Goal: Task Accomplishment & Management: Use online tool/utility

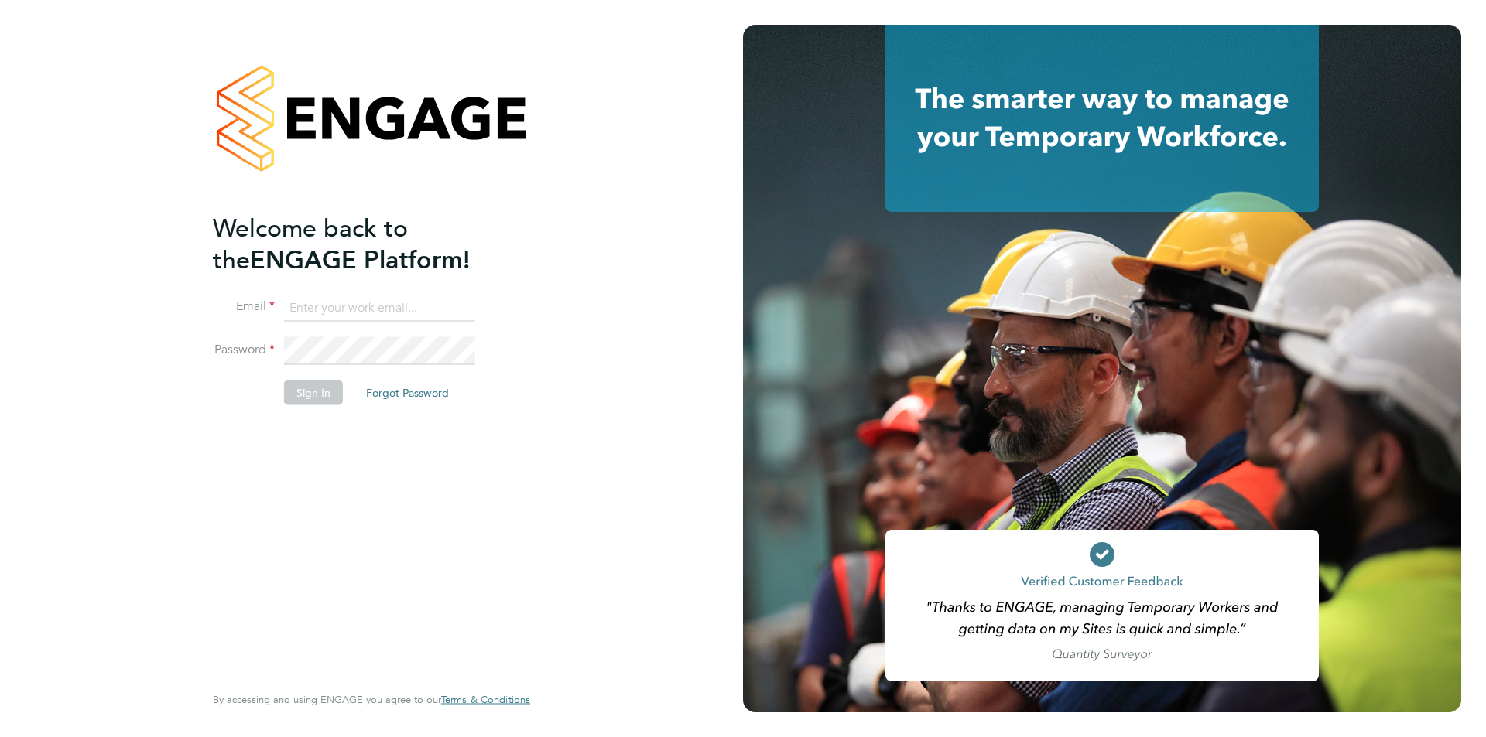
type input "[EMAIL_ADDRESS][DOMAIN_NAME]"
click at [320, 374] on li "Password" at bounding box center [364, 358] width 302 height 43
click at [322, 397] on button "Sign In" at bounding box center [313, 392] width 59 height 25
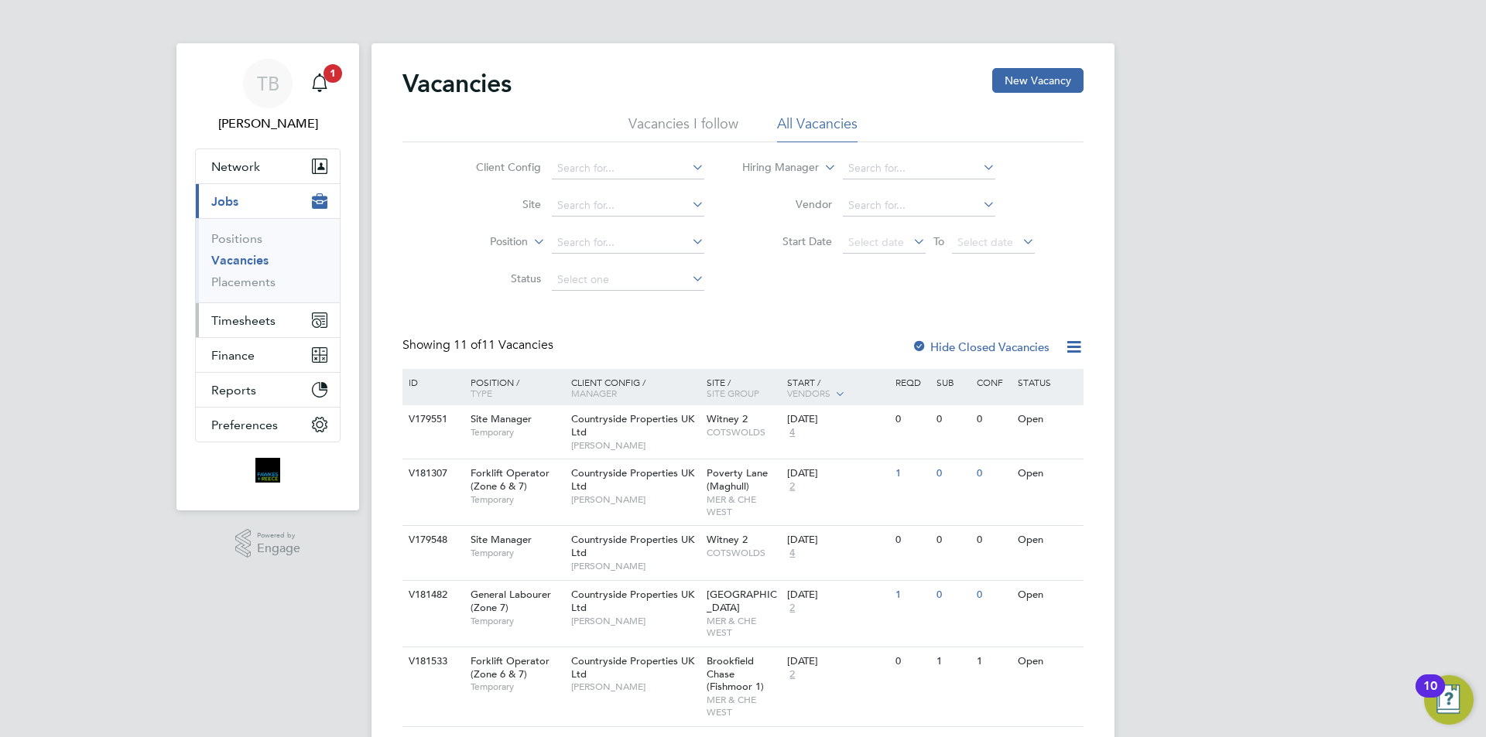
click at [268, 321] on span "Timesheets" at bounding box center [243, 320] width 64 height 15
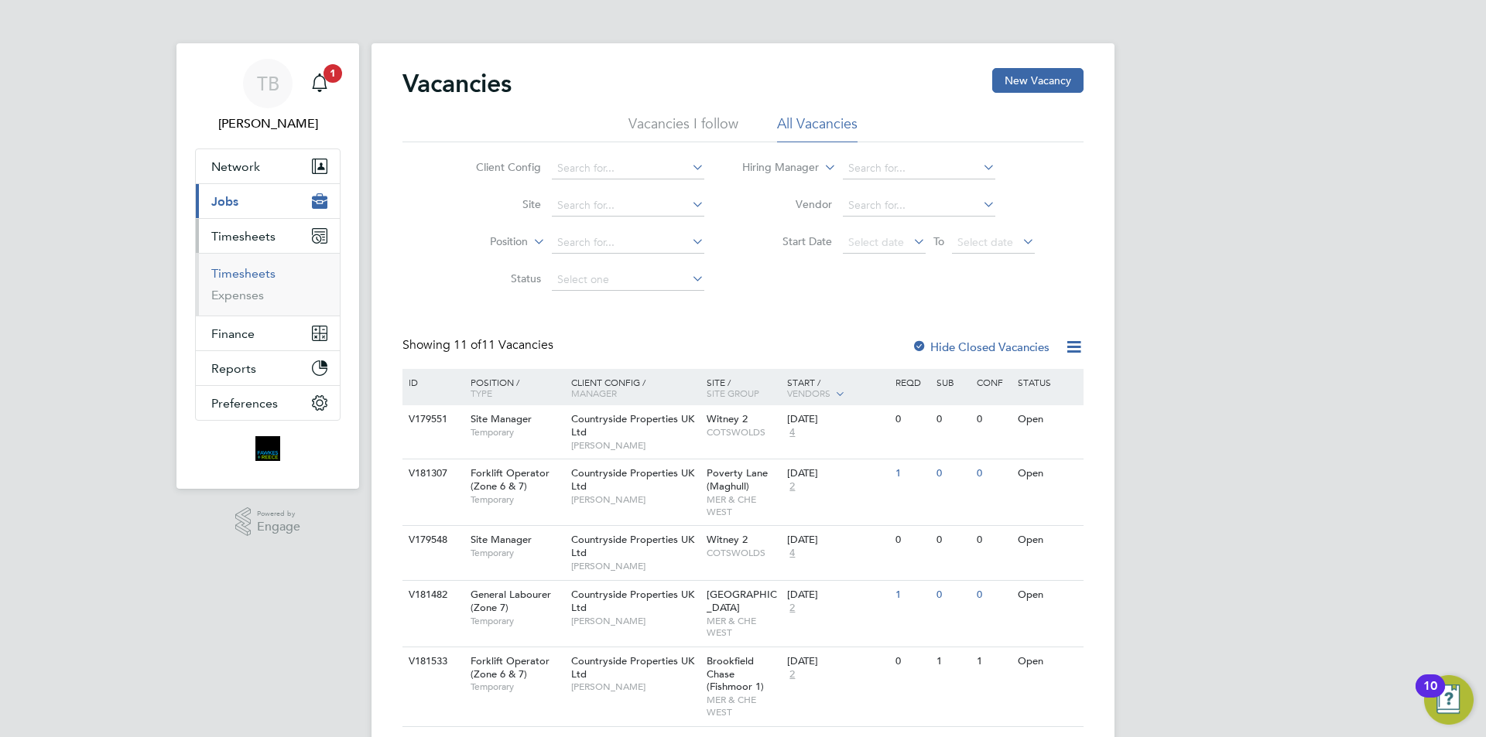
click at [251, 276] on link "Timesheets" at bounding box center [243, 273] width 64 height 15
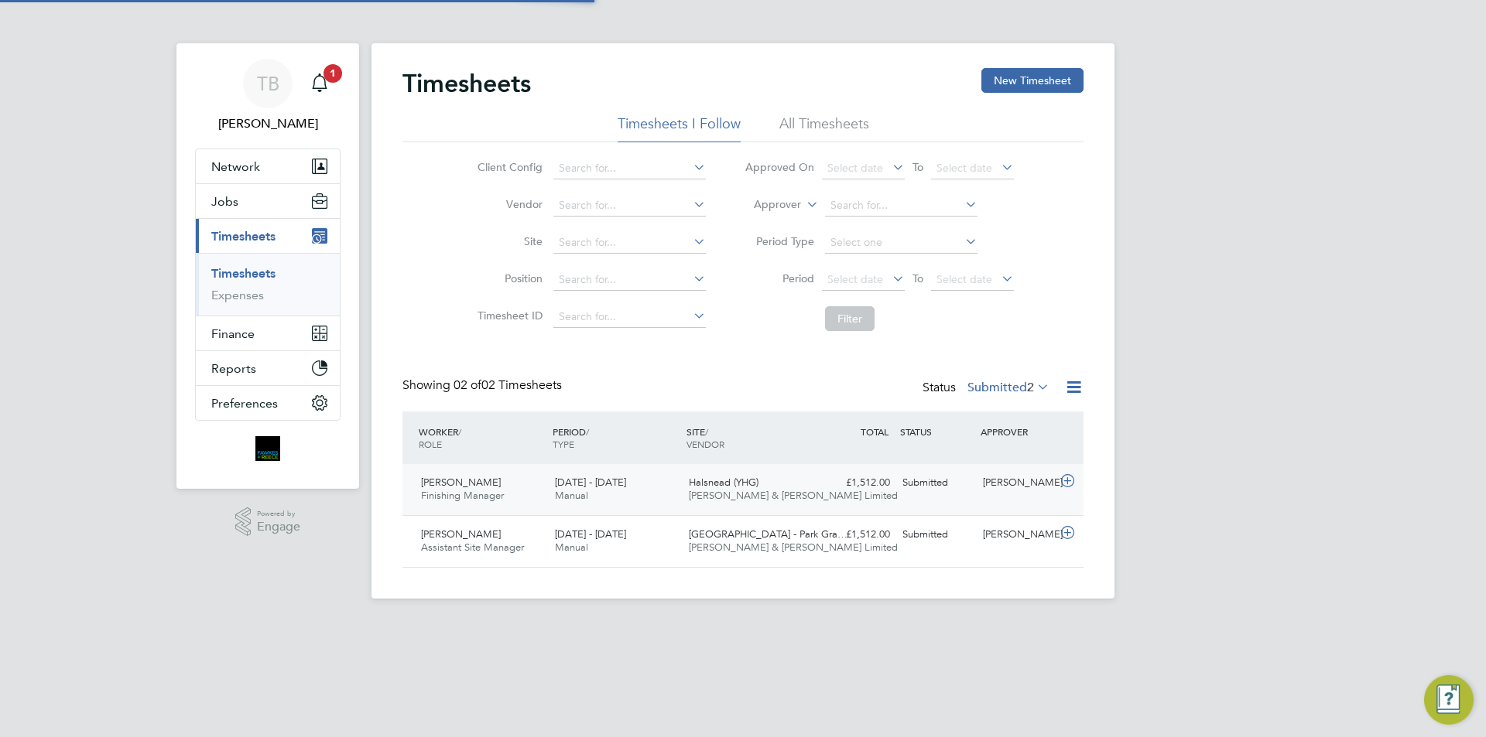
scroll to position [39, 135]
click at [999, 390] on label "Submitted 2" at bounding box center [1008, 387] width 82 height 15
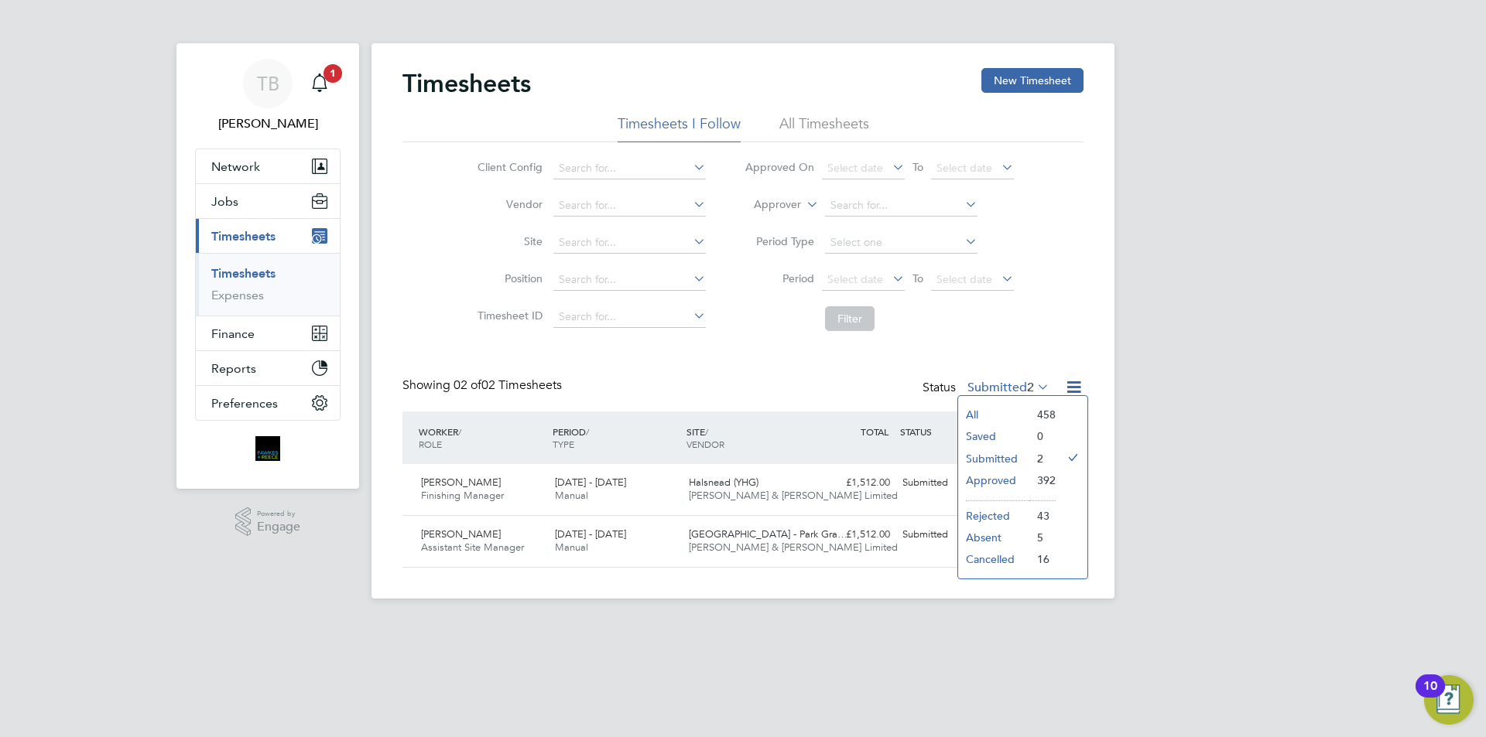
click at [993, 475] on li "Approved" at bounding box center [993, 481] width 71 height 22
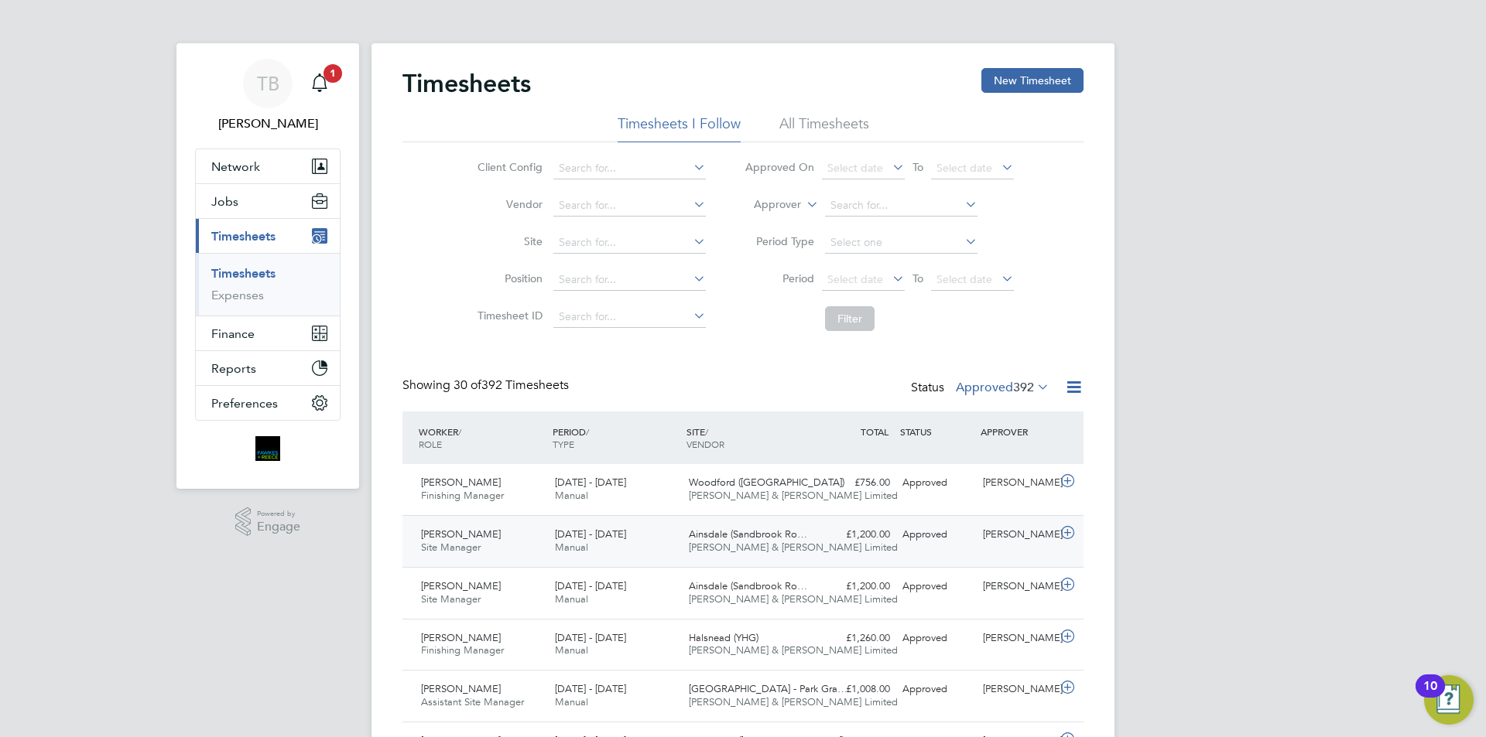
scroll to position [155, 0]
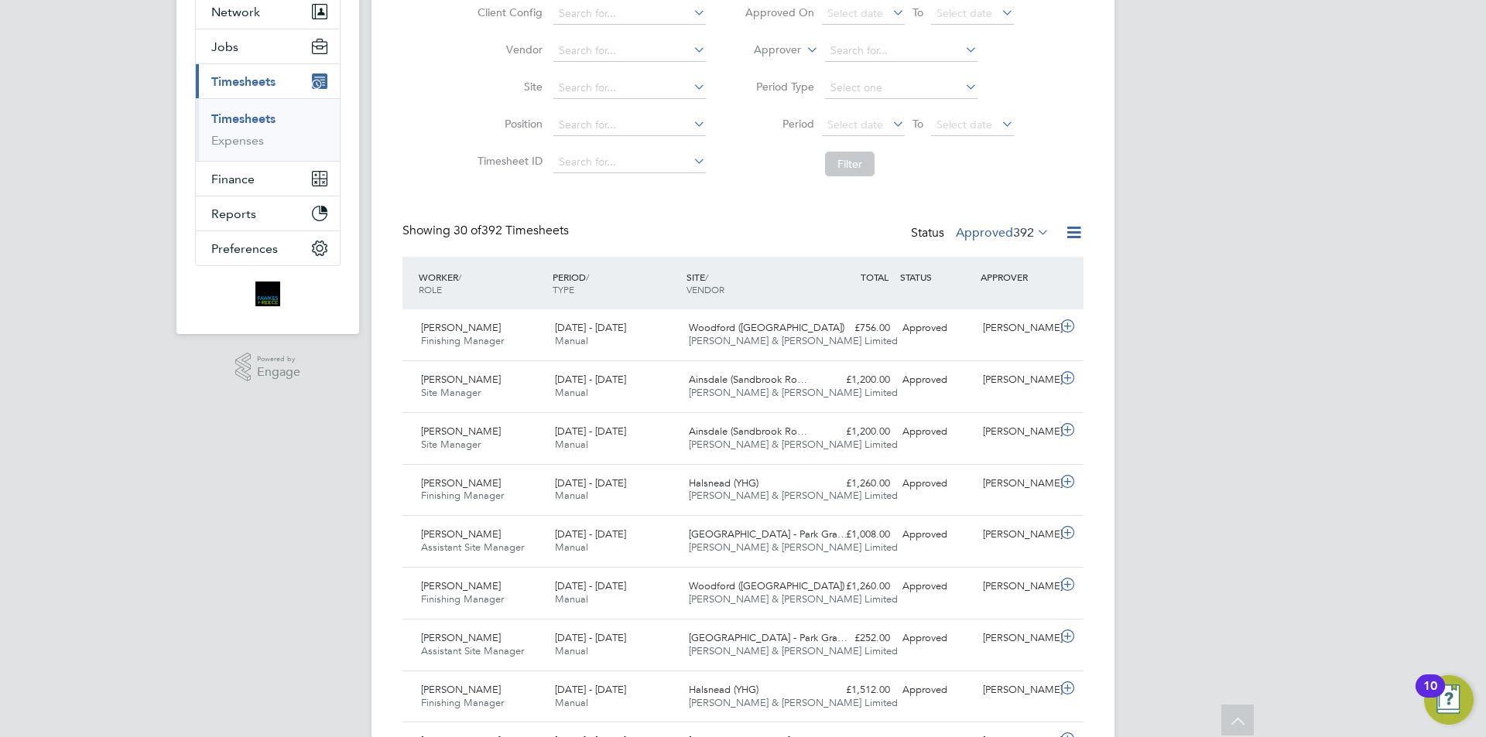
click at [973, 231] on label "Approved 392" at bounding box center [1003, 232] width 94 height 15
click at [983, 299] on li "Submitted" at bounding box center [987, 304] width 71 height 22
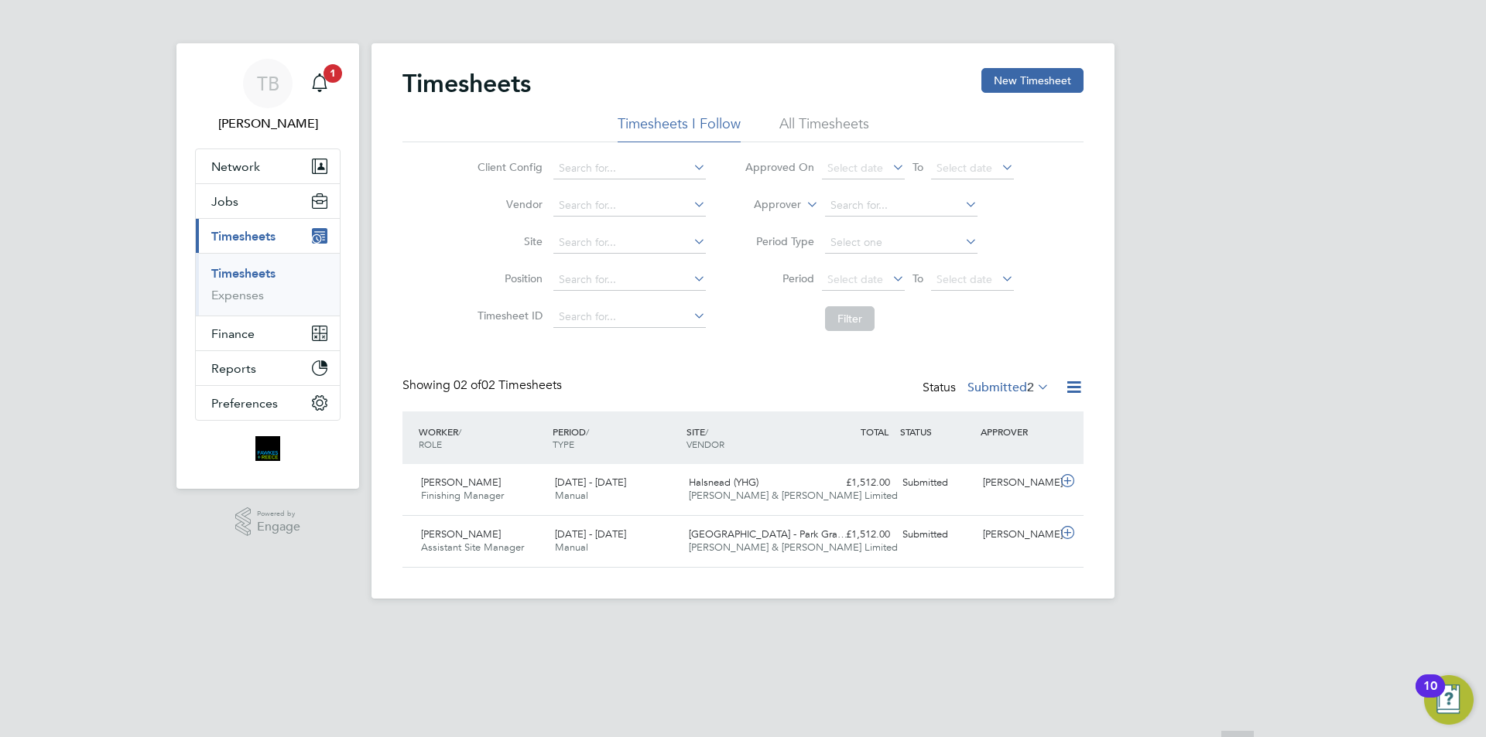
scroll to position [39, 135]
click at [509, 541] on span "Assistant Site Manager" at bounding box center [472, 547] width 103 height 13
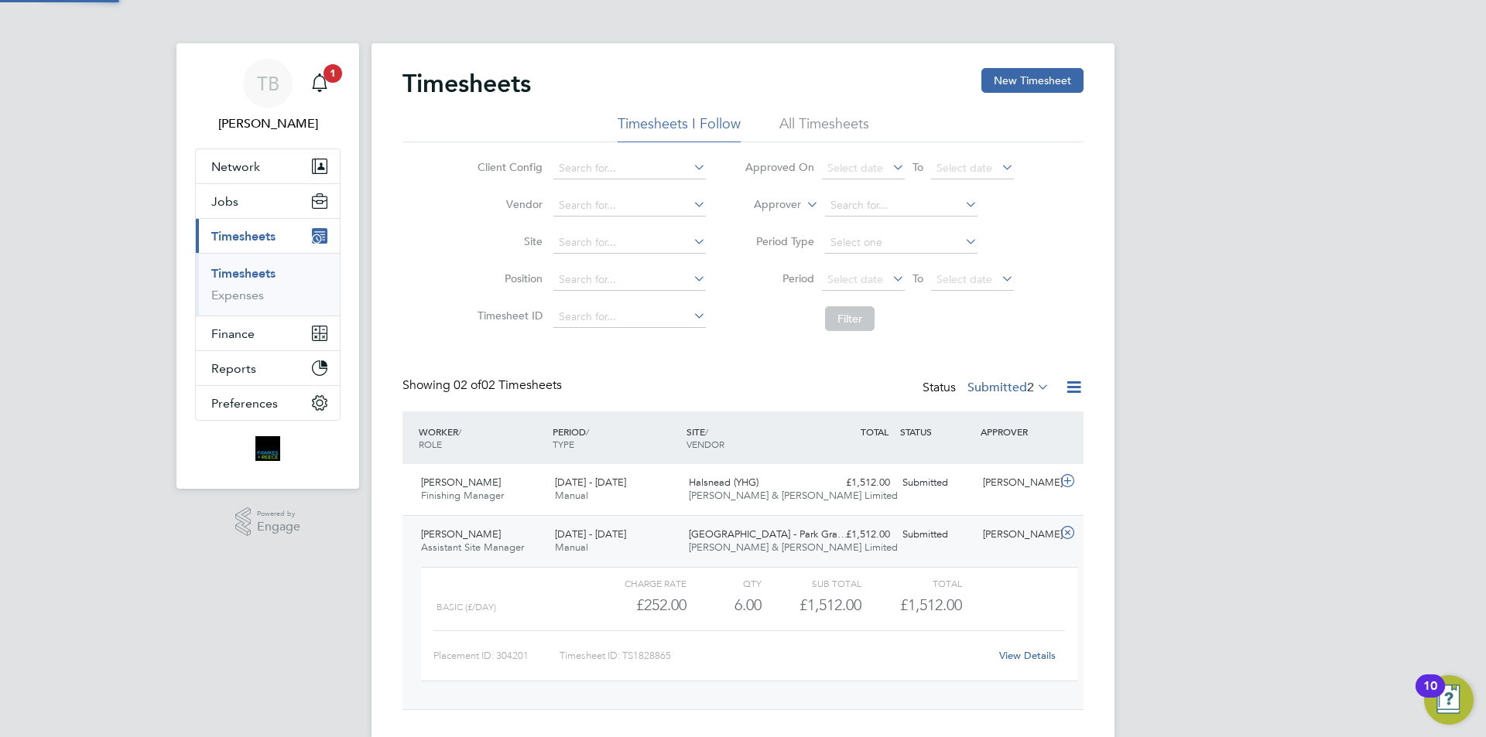
scroll to position [26, 151]
